Goal: Task Accomplishment & Management: Complete application form

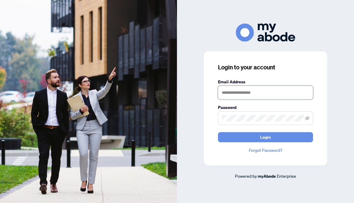
click at [252, 93] on input "text" at bounding box center [265, 93] width 95 height 14
type input "**********"
click at [218, 132] on button "Login" at bounding box center [265, 137] width 95 height 10
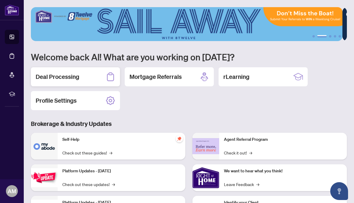
click at [71, 78] on h2 "Deal Processing" at bounding box center [58, 76] width 44 height 8
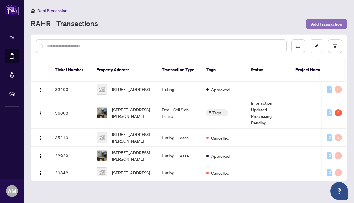
click at [327, 25] on span "Add Transaction" at bounding box center [326, 24] width 31 height 10
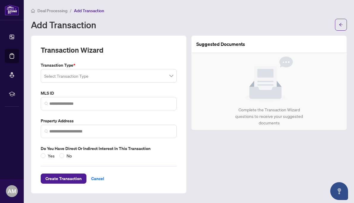
click at [172, 77] on span at bounding box center [108, 75] width 129 height 11
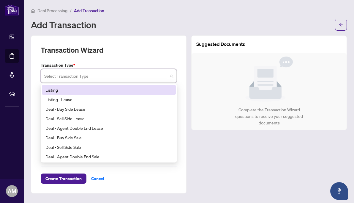
click at [131, 93] on div "Listing" at bounding box center [109, 90] width 134 height 10
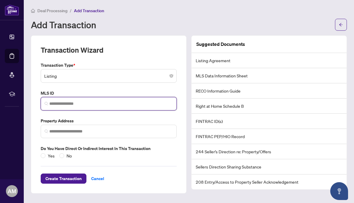
click at [125, 104] on input "search" at bounding box center [111, 103] width 124 height 6
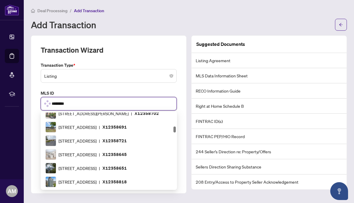
type input "*********"
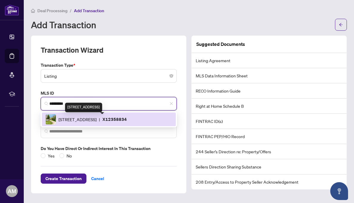
click at [97, 119] on span "15 Carere Cres, Guelph, Ontario N1E 0K4, Canada" at bounding box center [78, 119] width 38 height 7
type input "**********"
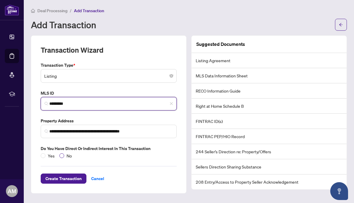
type input "*********"
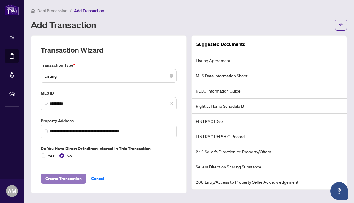
click at [58, 180] on span "Create Transaction" at bounding box center [63, 178] width 36 height 10
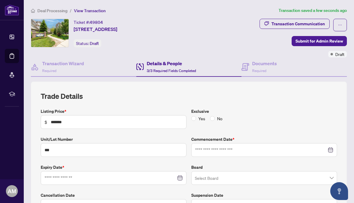
type input "**********"
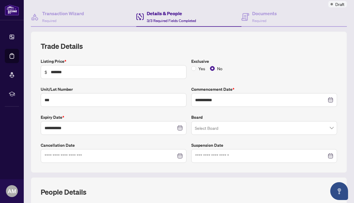
scroll to position [50, 0]
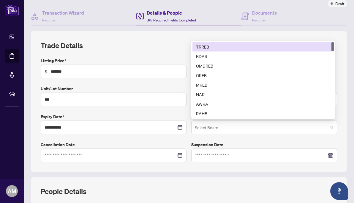
click at [329, 126] on span at bounding box center [264, 126] width 139 height 11
click at [261, 46] on div "TRREB" at bounding box center [263, 46] width 134 height 7
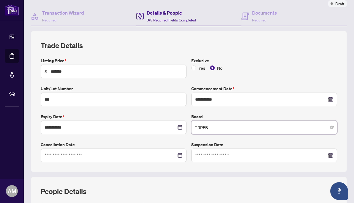
click at [36, 154] on div "**********" at bounding box center [189, 101] width 316 height 141
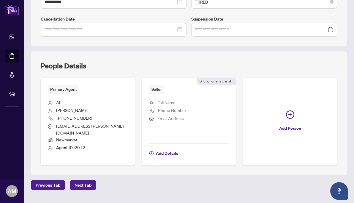
scroll to position [183, 0]
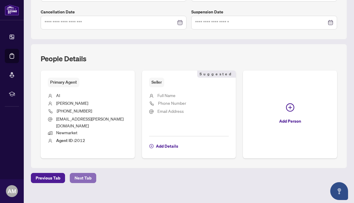
click at [84, 173] on span "Next Tab" at bounding box center [83, 178] width 17 height 10
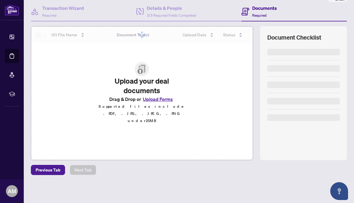
scroll to position [54, 0]
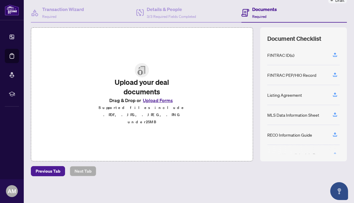
click at [149, 102] on button "Upload Forms" at bounding box center [158, 100] width 34 height 8
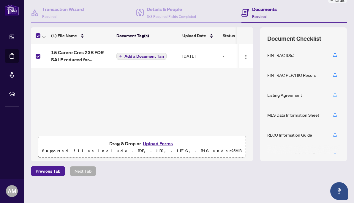
click at [332, 92] on icon "button" at bounding box center [334, 94] width 5 height 5
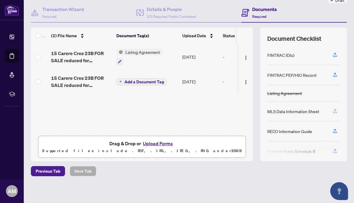
click at [334, 109] on icon "button" at bounding box center [335, 110] width 2 height 3
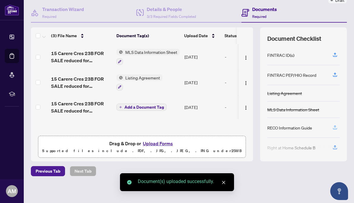
click at [334, 125] on icon "button" at bounding box center [335, 126] width 2 height 3
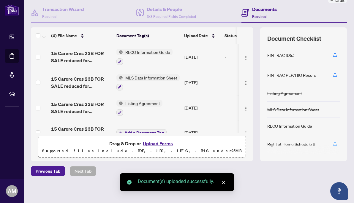
click at [332, 141] on icon "button" at bounding box center [334, 143] width 5 height 5
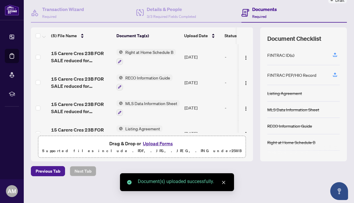
click at [263, 176] on div "Deal Processing / View Transaction Transaction saved a few seconds ago Ticket #…" at bounding box center [189, 75] width 321 height 244
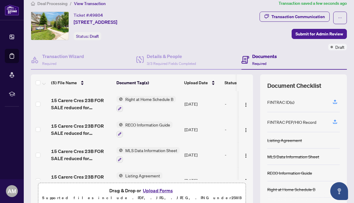
scroll to position [0, 0]
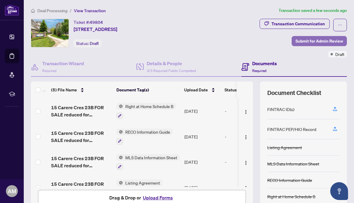
click at [314, 39] on span "Submit for Admin Review" at bounding box center [320, 41] width 48 height 10
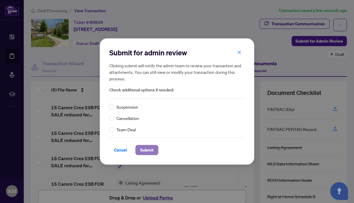
click at [146, 150] on span "Submit" at bounding box center [146, 150] width 13 height 10
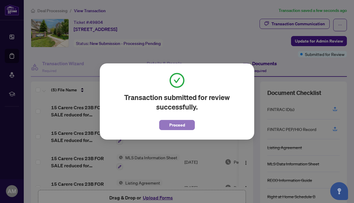
click at [171, 127] on span "Proceed" at bounding box center [177, 125] width 16 height 10
